Goal: Navigation & Orientation: Find specific page/section

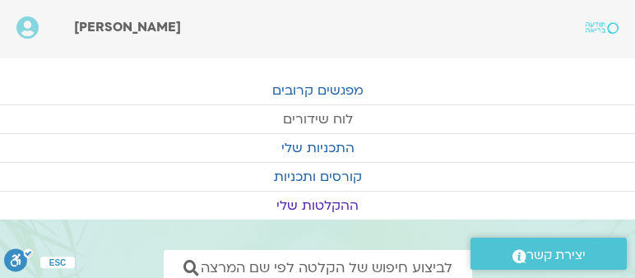
click at [329, 113] on link "לוח שידורים" at bounding box center [317, 119] width 635 height 28
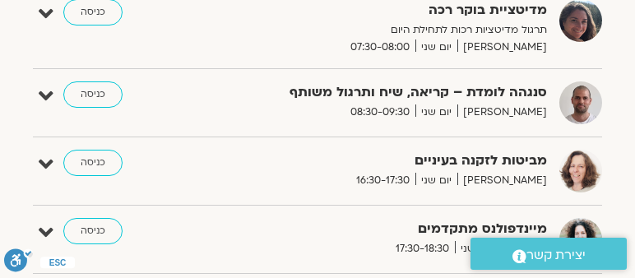
scroll to position [423, 0]
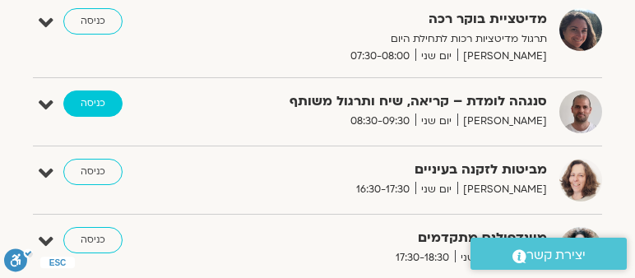
click at [99, 96] on link "כניסה" at bounding box center [92, 103] width 59 height 26
